Goal: Entertainment & Leisure: Consume media (video, audio)

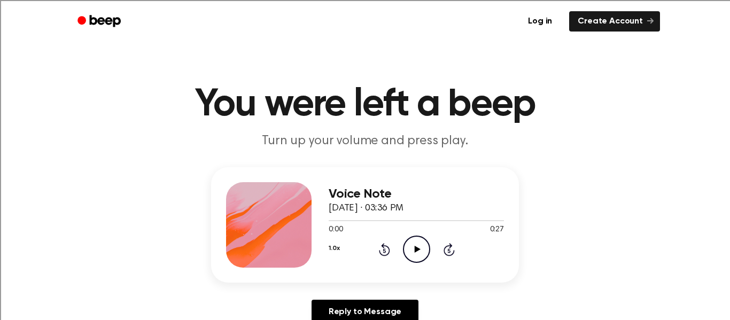
click at [417, 244] on icon "Play Audio" at bounding box center [416, 249] width 27 height 27
click at [409, 245] on icon "Play Audio" at bounding box center [416, 249] width 27 height 27
click at [419, 246] on icon "Play Audio" at bounding box center [416, 249] width 27 height 27
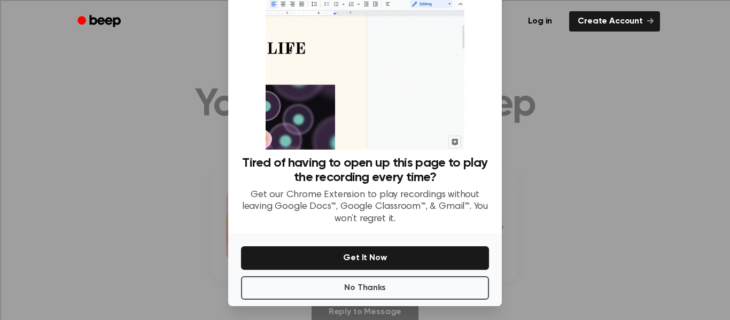
scroll to position [56, 0]
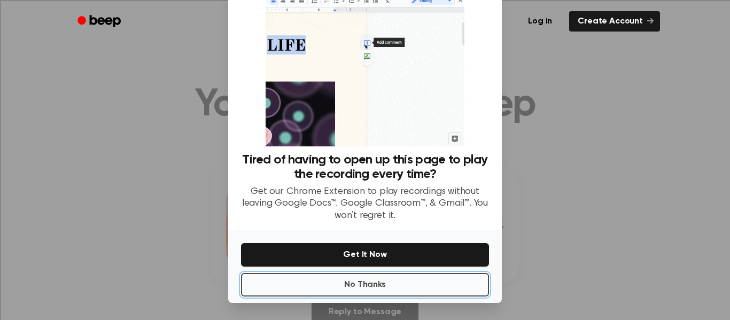
click at [422, 289] on button "No Thanks" at bounding box center [365, 285] width 248 height 24
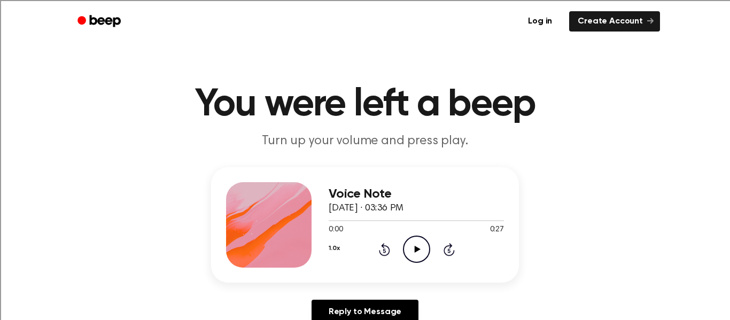
click at [414, 267] on div "Voice Note October 8, 2025 · 03:36 PM 0:00 0:27 Your browser does not support t…" at bounding box center [415, 224] width 175 height 85
click at [409, 252] on icon "Play Audio" at bounding box center [416, 249] width 27 height 27
click at [421, 248] on icon "Play Audio" at bounding box center [416, 249] width 27 height 27
click at [405, 243] on icon "Play Audio" at bounding box center [416, 249] width 27 height 27
click at [418, 256] on icon "Play Audio" at bounding box center [416, 249] width 27 height 27
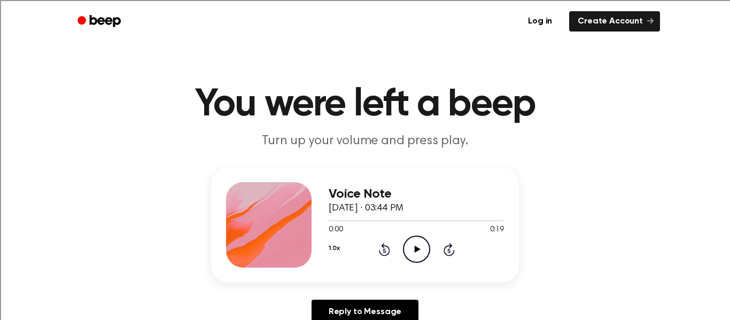
click at [407, 260] on circle at bounding box center [416, 249] width 26 height 26
click at [416, 256] on icon "Play Audio" at bounding box center [416, 249] width 27 height 27
click at [418, 252] on icon "Play Audio" at bounding box center [416, 249] width 27 height 27
click at [416, 253] on icon "Play Audio" at bounding box center [416, 249] width 27 height 27
click at [405, 252] on icon "Play Audio" at bounding box center [416, 249] width 27 height 27
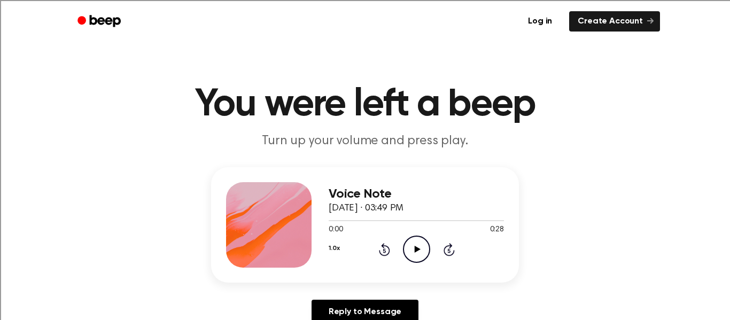
click at [417, 239] on icon "Play Audio" at bounding box center [416, 249] width 27 height 27
click at [415, 260] on icon "Play Audio" at bounding box center [416, 249] width 27 height 27
click at [416, 253] on icon "Play Audio" at bounding box center [416, 249] width 27 height 27
click at [418, 243] on icon "Play Audio" at bounding box center [416, 249] width 27 height 27
click at [406, 245] on icon "Play Audio" at bounding box center [416, 249] width 27 height 27
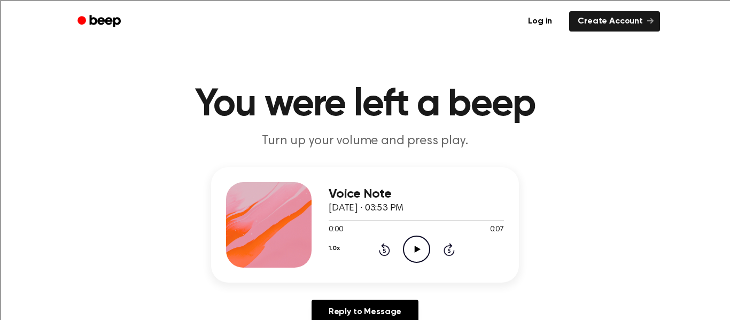
click at [410, 239] on icon "Play Audio" at bounding box center [416, 249] width 27 height 27
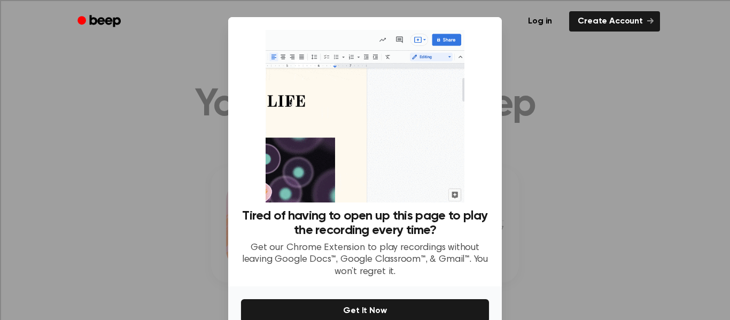
scroll to position [56, 0]
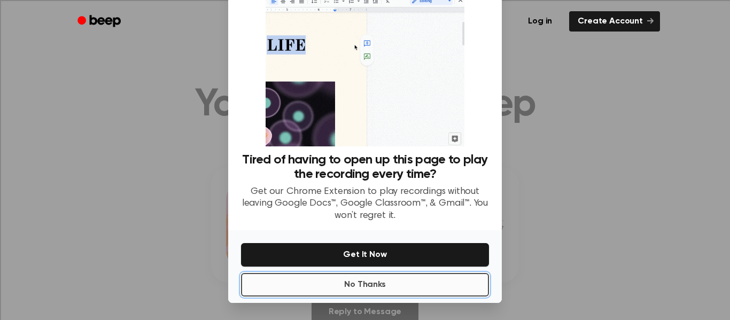
click at [369, 285] on button "No Thanks" at bounding box center [365, 285] width 248 height 24
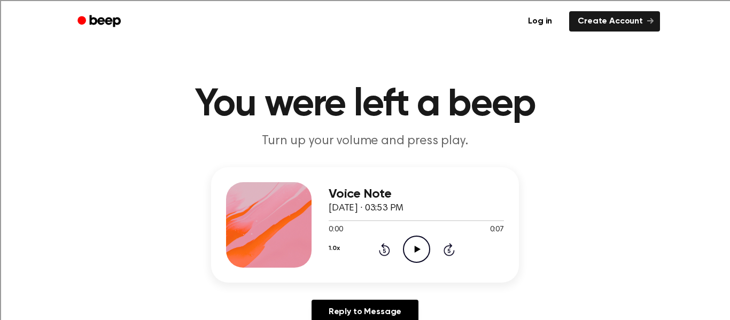
click at [416, 252] on icon "Play Audio" at bounding box center [416, 249] width 27 height 27
